Goal: Task Accomplishment & Management: Complete application form

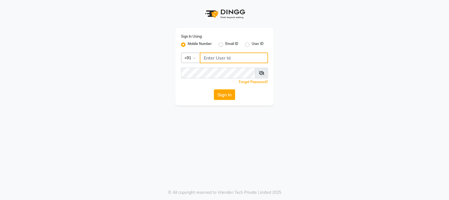
type input "7997662345"
drag, startPoint x: 208, startPoint y: 92, endPoint x: 227, endPoint y: 95, distance: 19.6
click at [208, 92] on div "Sign In" at bounding box center [224, 94] width 87 height 11
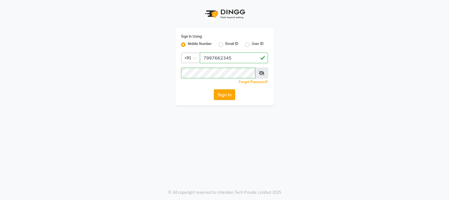
click at [227, 95] on button "Sign In" at bounding box center [224, 94] width 21 height 11
click at [227, 95] on div "Sign In" at bounding box center [224, 94] width 87 height 11
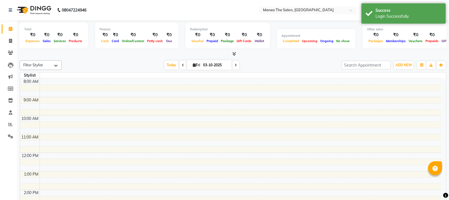
select select "en"
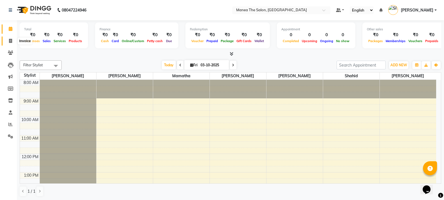
click at [11, 40] on icon at bounding box center [10, 41] width 3 height 4
select select "service"
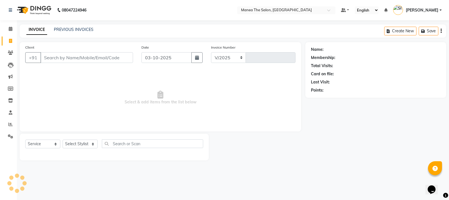
select select "5514"
type input "1973"
click at [76, 29] on link "PREVIOUS INVOICES" at bounding box center [74, 29] width 40 height 5
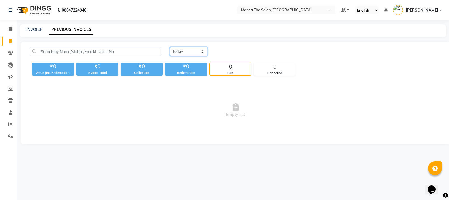
click at [204, 53] on select "[DATE] [DATE] Custom Range" at bounding box center [189, 51] width 38 height 9
select select "[DATE]"
click at [170, 47] on select "[DATE] [DATE] Custom Range" at bounding box center [189, 51] width 38 height 9
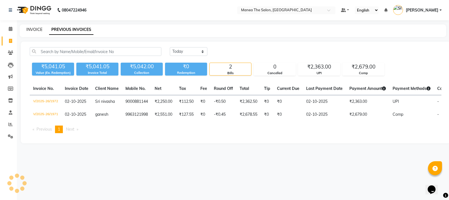
click at [34, 29] on link "INVOICE" at bounding box center [34, 29] width 16 height 5
select select "service"
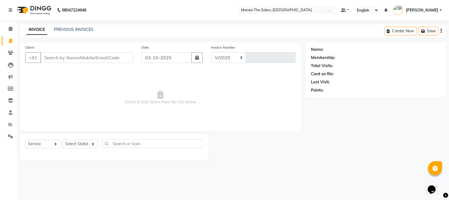
select select "5514"
type input "1973"
click at [196, 59] on icon "button" at bounding box center [197, 57] width 4 height 4
select select "10"
select select "2025"
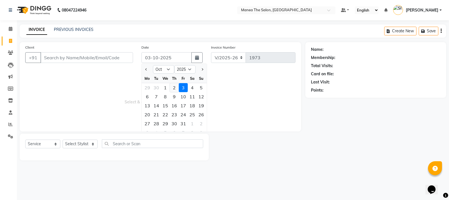
click at [173, 90] on div "2" at bounding box center [174, 87] width 9 height 9
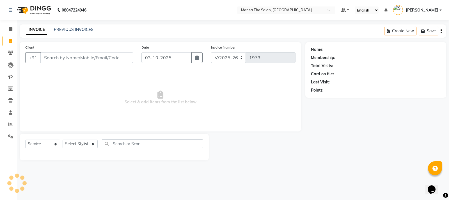
type input "02-10-2025"
click at [48, 58] on input "Client" at bounding box center [86, 57] width 93 height 11
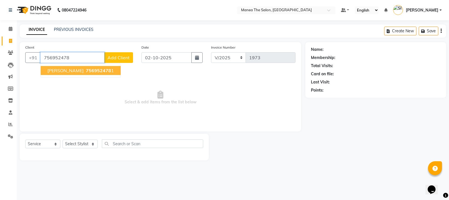
click at [86, 72] on span "756952478" at bounding box center [98, 71] width 25 height 6
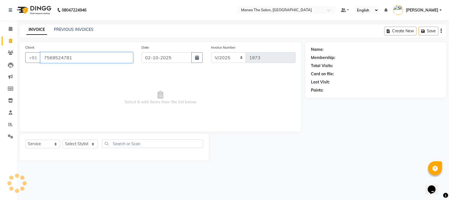
type input "7569524781"
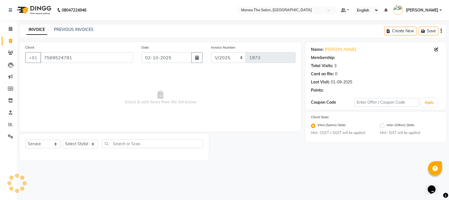
select select "1: Object"
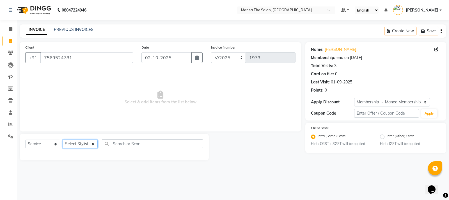
click at [92, 145] on select "Select Stylist [PERSON_NAME] [PERSON_NAME] [PERSON_NAME] [PERSON_NAME] [PERSON_…" at bounding box center [80, 144] width 35 height 9
select select "59470"
click at [63, 140] on select "Select Stylist [PERSON_NAME] [PERSON_NAME] [PERSON_NAME] [PERSON_NAME] [PERSON_…" at bounding box center [80, 144] width 35 height 9
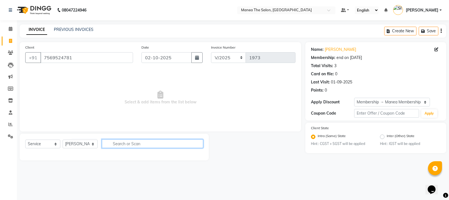
click at [126, 143] on input "text" at bounding box center [152, 143] width 101 height 9
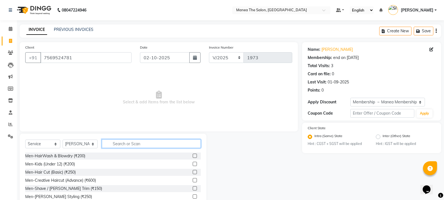
click at [128, 142] on input "text" at bounding box center [151, 143] width 99 height 9
type input "side"
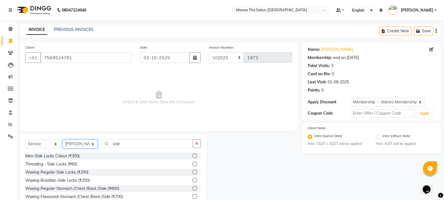
click at [92, 145] on select "Select Stylist [PERSON_NAME] [PERSON_NAME] [PERSON_NAME] [PERSON_NAME] [PERSON_…" at bounding box center [80, 144] width 35 height 9
select select "90670"
click at [63, 140] on select "Select Stylist [PERSON_NAME] [PERSON_NAME] [PERSON_NAME] [PERSON_NAME] [PERSON_…" at bounding box center [80, 144] width 35 height 9
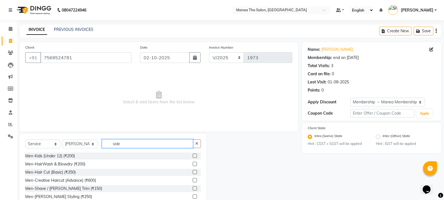
click at [127, 145] on input "side" at bounding box center [147, 143] width 91 height 9
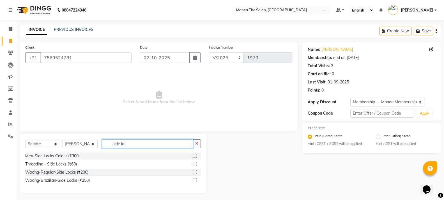
type input "side lo"
click at [195, 181] on label at bounding box center [195, 180] width 4 height 4
click at [195, 181] on input "checkbox" at bounding box center [195, 181] width 4 height 4
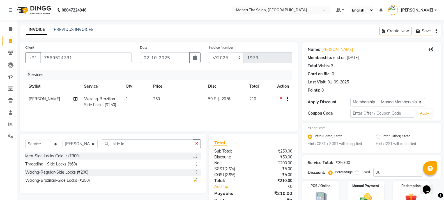
checkbox input "false"
click at [133, 145] on input "side lo" at bounding box center [147, 143] width 91 height 9
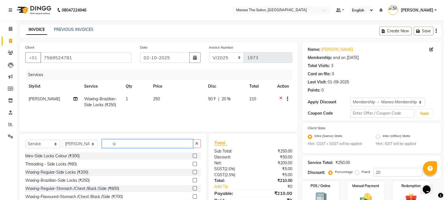
type input "s"
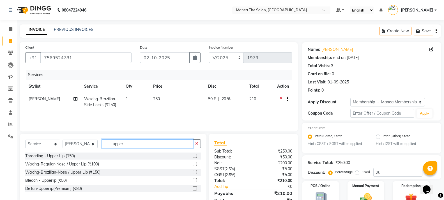
type input "upper"
click at [195, 172] on label at bounding box center [195, 172] width 4 height 4
click at [195, 172] on input "checkbox" at bounding box center [195, 172] width 4 height 4
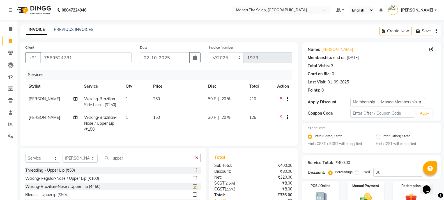
checkbox input "false"
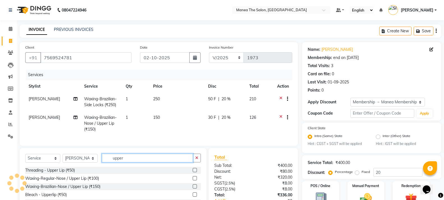
click at [136, 162] on input "upper" at bounding box center [147, 158] width 91 height 9
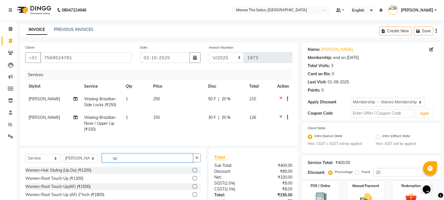
type input "u"
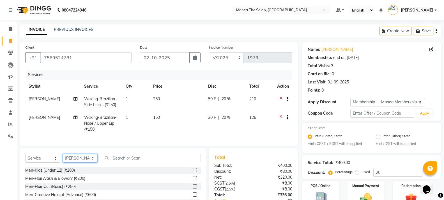
click at [93, 163] on select "Select Stylist [PERSON_NAME] [PERSON_NAME] [PERSON_NAME] [PERSON_NAME] [PERSON_…" at bounding box center [80, 158] width 35 height 9
select select "59470"
click at [63, 159] on select "Select Stylist [PERSON_NAME] [PERSON_NAME] [PERSON_NAME] [PERSON_NAME] [PERSON_…" at bounding box center [80, 158] width 35 height 9
drag, startPoint x: 119, startPoint y: 161, endPoint x: 152, endPoint y: 176, distance: 36.6
click at [152, 174] on div "Men-HairWash & Blowdry (₹200)" at bounding box center [113, 170] width 176 height 7
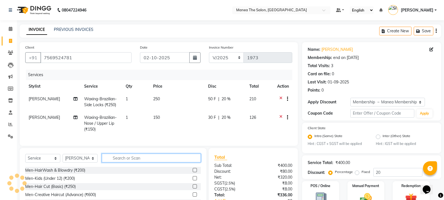
click at [115, 161] on input "text" at bounding box center [151, 158] width 99 height 9
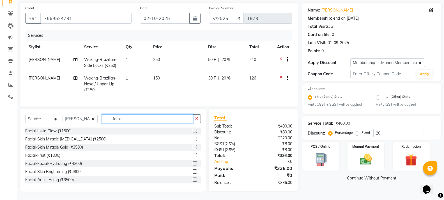
type input "facia"
click at [193, 148] on label at bounding box center [195, 147] width 4 height 4
click at [193, 148] on input "checkbox" at bounding box center [195, 147] width 4 height 4
checkbox input "true"
click at [193, 133] on label at bounding box center [195, 131] width 4 height 4
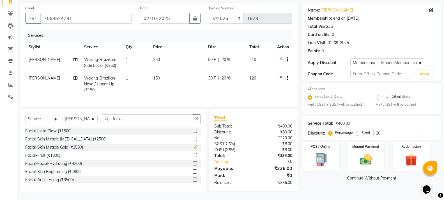
click at [193, 133] on input "checkbox" at bounding box center [195, 131] width 4 height 4
checkbox input "true"
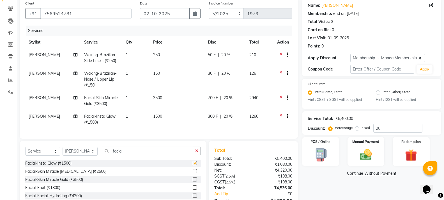
checkbox input "false"
click at [235, 118] on div "300 F | 20 %" at bounding box center [225, 116] width 35 height 6
select select "59470"
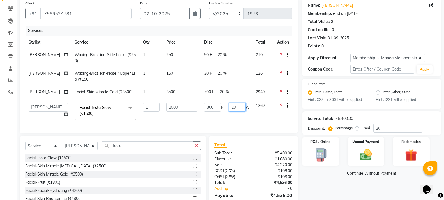
click at [240, 105] on input "20" at bounding box center [237, 107] width 17 height 9
type input "2"
type input "50"
click at [239, 116] on td "300 F | 50 %" at bounding box center [227, 111] width 52 height 24
select select "59470"
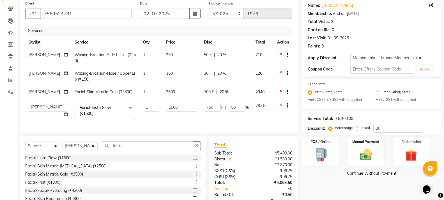
click at [243, 119] on td "750 F | 50 %" at bounding box center [227, 111] width 52 height 24
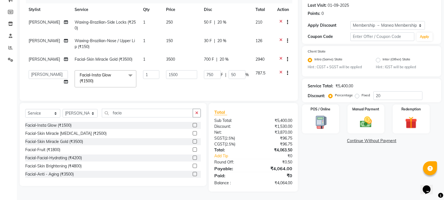
click at [282, 56] on icon at bounding box center [281, 59] width 3 height 7
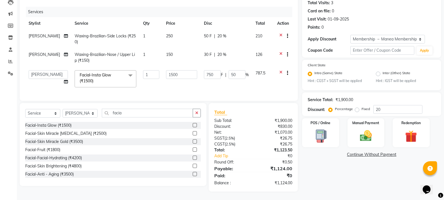
scroll to position [68, 0]
click at [282, 70] on icon at bounding box center [281, 73] width 3 height 7
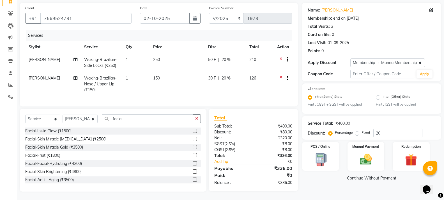
scroll to position [44, 0]
click at [193, 147] on label at bounding box center [195, 147] width 4 height 4
click at [193, 147] on input "checkbox" at bounding box center [195, 147] width 4 height 4
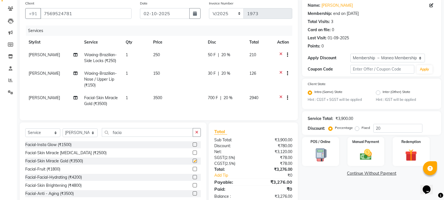
scroll to position [63, 0]
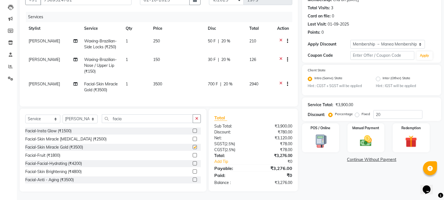
checkbox input "false"
click at [229, 81] on span "20 %" at bounding box center [228, 84] width 9 height 6
select select "59470"
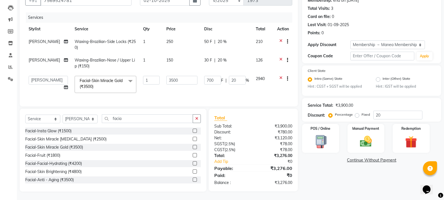
scroll to position [62, 0]
click at [238, 76] on input "20" at bounding box center [237, 80] width 17 height 9
type input "2"
type input "50"
click at [260, 84] on td "2940" at bounding box center [263, 84] width 21 height 24
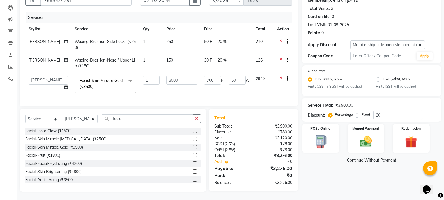
select select "59470"
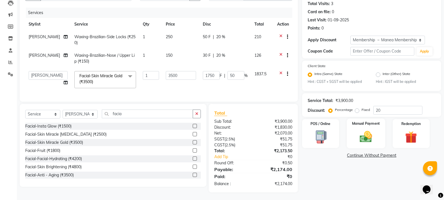
click at [366, 140] on img at bounding box center [366, 137] width 20 height 14
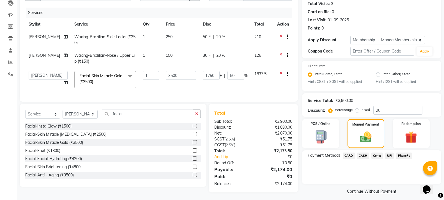
click at [378, 155] on span "Comp" at bounding box center [378, 155] width 12 height 6
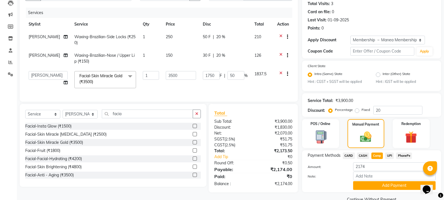
scroll to position [74, 0]
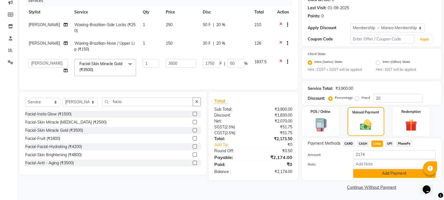
click at [389, 175] on button "Add Payment" at bounding box center [394, 173] width 83 height 9
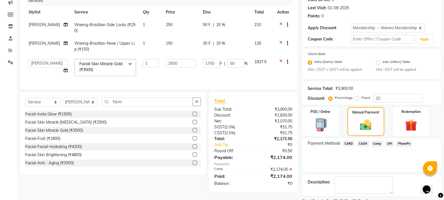
scroll to position [98, 0]
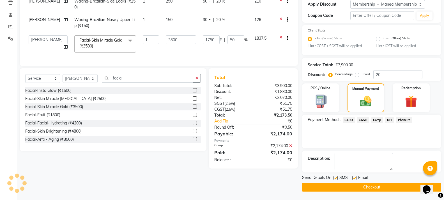
click at [335, 179] on label at bounding box center [336, 178] width 4 height 4
click at [335, 179] on input "checkbox" at bounding box center [336, 178] width 4 height 4
checkbox input "false"
click at [354, 178] on label at bounding box center [355, 178] width 4 height 4
click at [354, 178] on input "checkbox" at bounding box center [355, 178] width 4 height 4
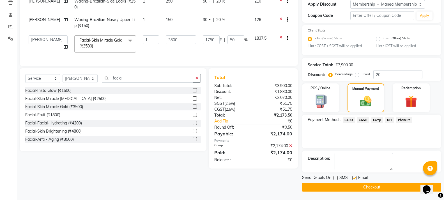
checkbox input "false"
click at [373, 188] on button "Checkout" at bounding box center [371, 187] width 139 height 9
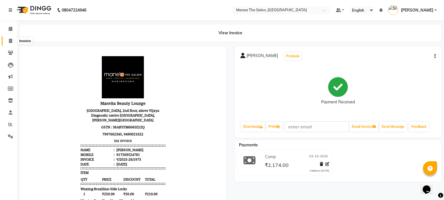
click at [9, 42] on icon at bounding box center [10, 41] width 3 height 4
select select "service"
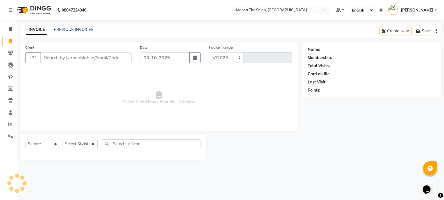
select select "5514"
type input "1974"
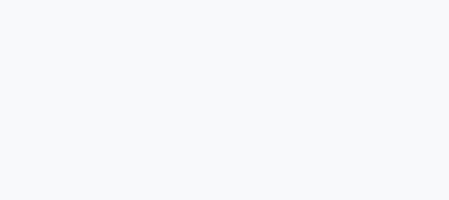
select select "service"
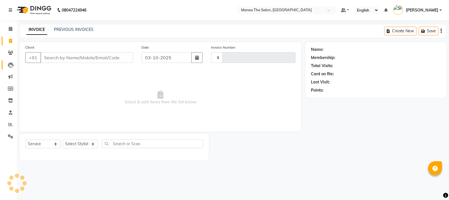
select select "en"
type input "1974"
select select "5514"
click at [71, 31] on link "PREVIOUS INVOICES" at bounding box center [74, 29] width 40 height 5
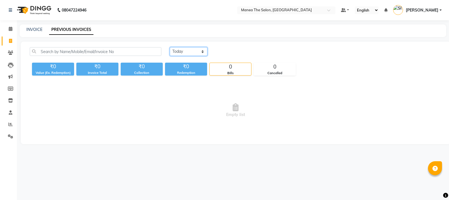
click at [201, 52] on select "[DATE] [DATE] Custom Range" at bounding box center [189, 51] width 38 height 9
select select "[DATE]"
click at [170, 47] on select "[DATE] [DATE] Custom Range" at bounding box center [189, 51] width 38 height 9
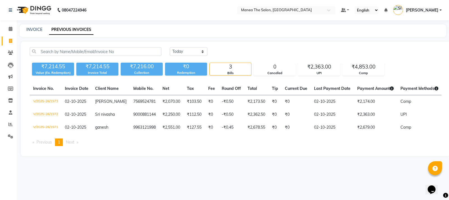
click at [434, 10] on span "[PERSON_NAME]" at bounding box center [422, 10] width 33 height 6
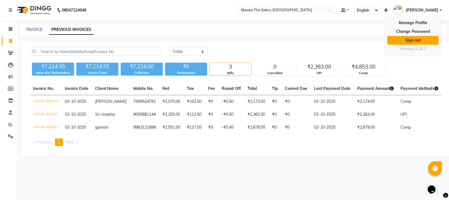
click at [418, 40] on link "Sign out" at bounding box center [412, 40] width 51 height 9
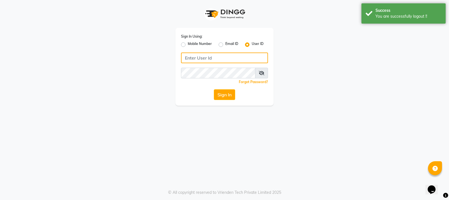
type input "7997662345"
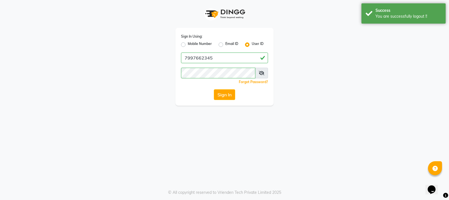
click at [188, 44] on label "Mobile Number" at bounding box center [200, 44] width 24 height 7
click at [188, 44] on input "Mobile Number" at bounding box center [190, 43] width 4 height 4
radio input "true"
radio input "false"
drag, startPoint x: 182, startPoint y: 44, endPoint x: 339, endPoint y: 105, distance: 167.9
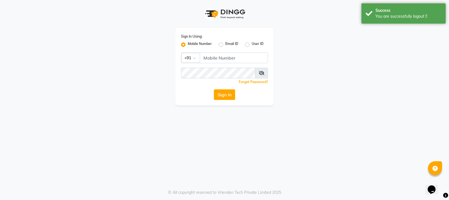
click at [339, 105] on div "Sign In Using: Mobile Number Email ID User ID Country Code × +91 Remember me Fo…" at bounding box center [225, 53] width 320 height 106
click at [208, 57] on input "Username" at bounding box center [234, 57] width 68 height 11
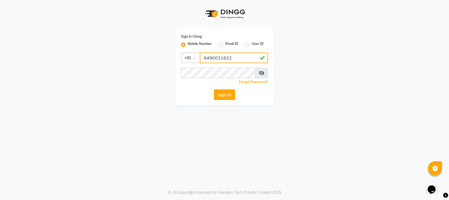
type input "9490021622"
click at [230, 97] on button "Sign In" at bounding box center [224, 94] width 21 height 11
click at [227, 95] on button "Sign In" at bounding box center [224, 94] width 21 height 11
